Goal: Browse casually

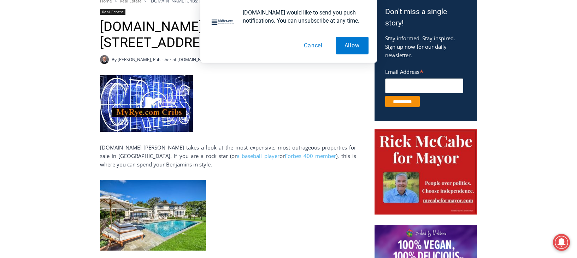
scroll to position [252, 0]
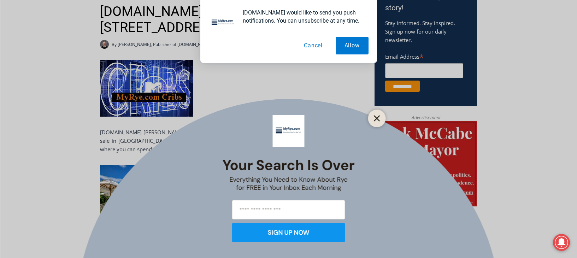
click at [379, 118] on icon "Close" at bounding box center [377, 118] width 6 height 6
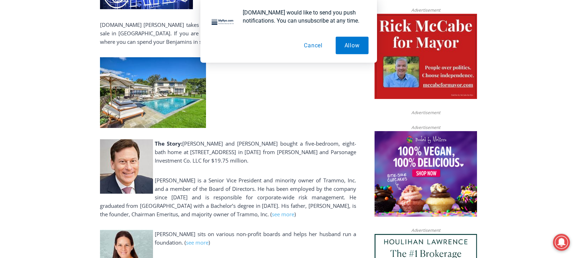
scroll to position [361, 0]
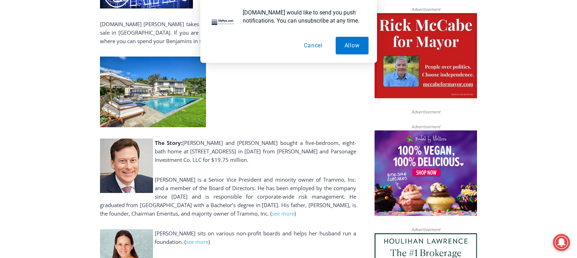
click at [155, 93] on img at bounding box center [153, 92] width 106 height 71
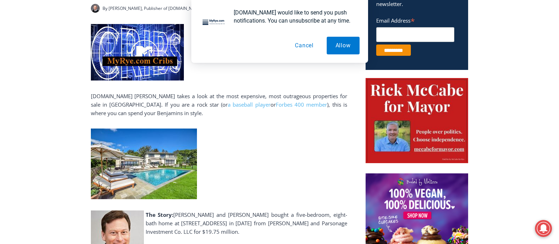
click at [138, 161] on img at bounding box center [144, 164] width 106 height 71
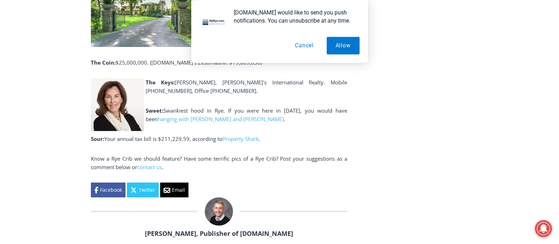
scroll to position [866, 0]
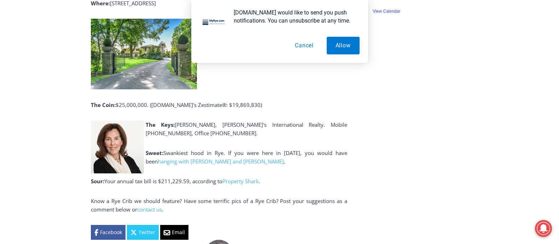
click at [226, 47] on button "Cancel" at bounding box center [304, 46] width 36 height 18
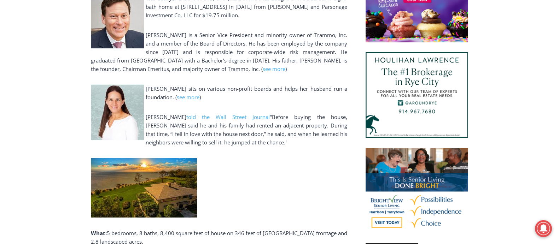
scroll to position [433, 0]
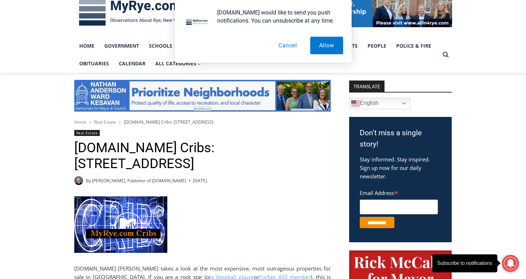
scroll to position [57, 0]
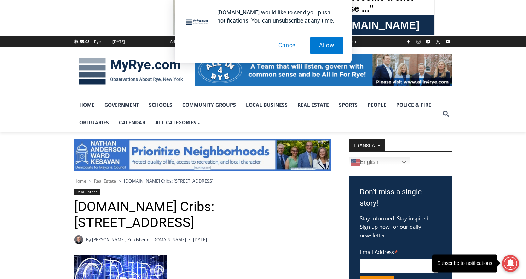
click at [226, 48] on button "Cancel" at bounding box center [287, 46] width 36 height 18
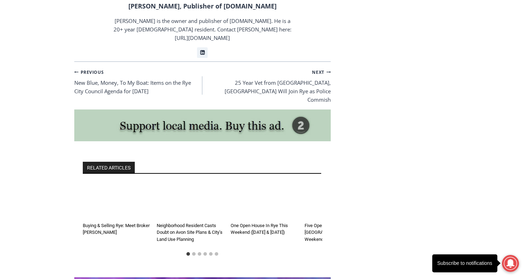
scroll to position [1139, 0]
